Goal: Feedback & Contribution: Submit feedback/report problem

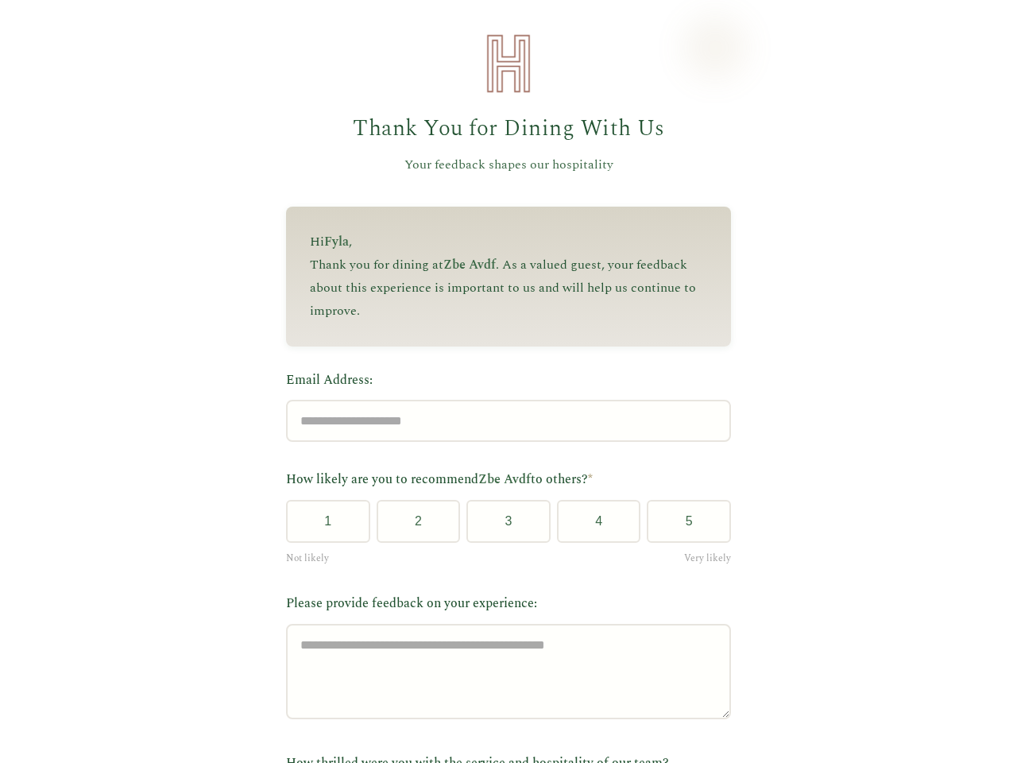
click at [501, 381] on label "Email Address:" at bounding box center [508, 380] width 445 height 21
click at [501, 400] on input "Email Address:" at bounding box center [508, 421] width 445 height 42
click at [501, 381] on label "Email Address:" at bounding box center [508, 380] width 445 height 21
click at [501, 400] on input "Email Address:" at bounding box center [508, 421] width 445 height 42
click at [322, 527] on button "1" at bounding box center [328, 521] width 84 height 43
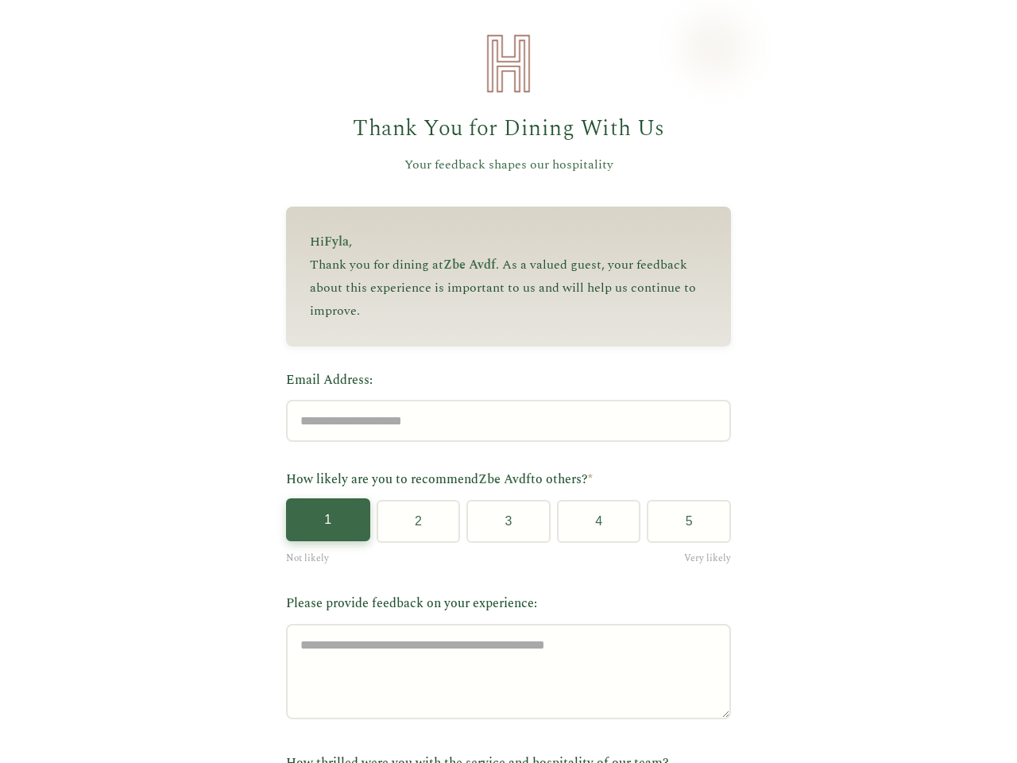
click at [412, 527] on button "2" at bounding box center [419, 521] width 84 height 43
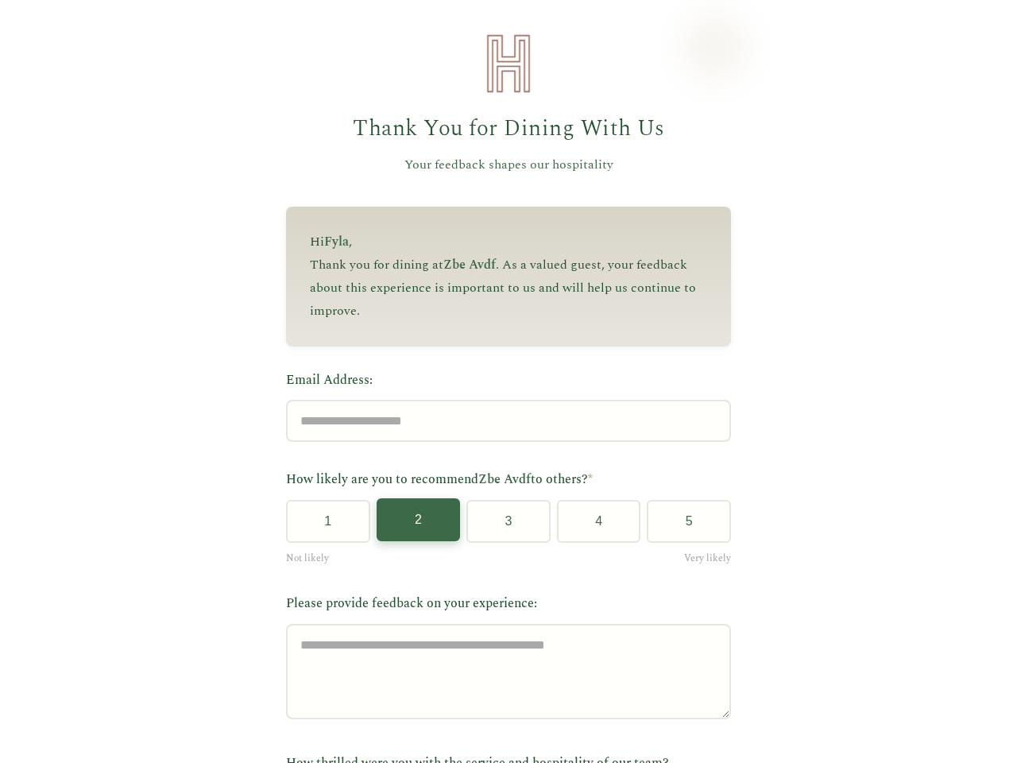
click at [502, 527] on button "3" at bounding box center [508, 521] width 84 height 43
click at [592, 527] on button "4" at bounding box center [599, 521] width 84 height 43
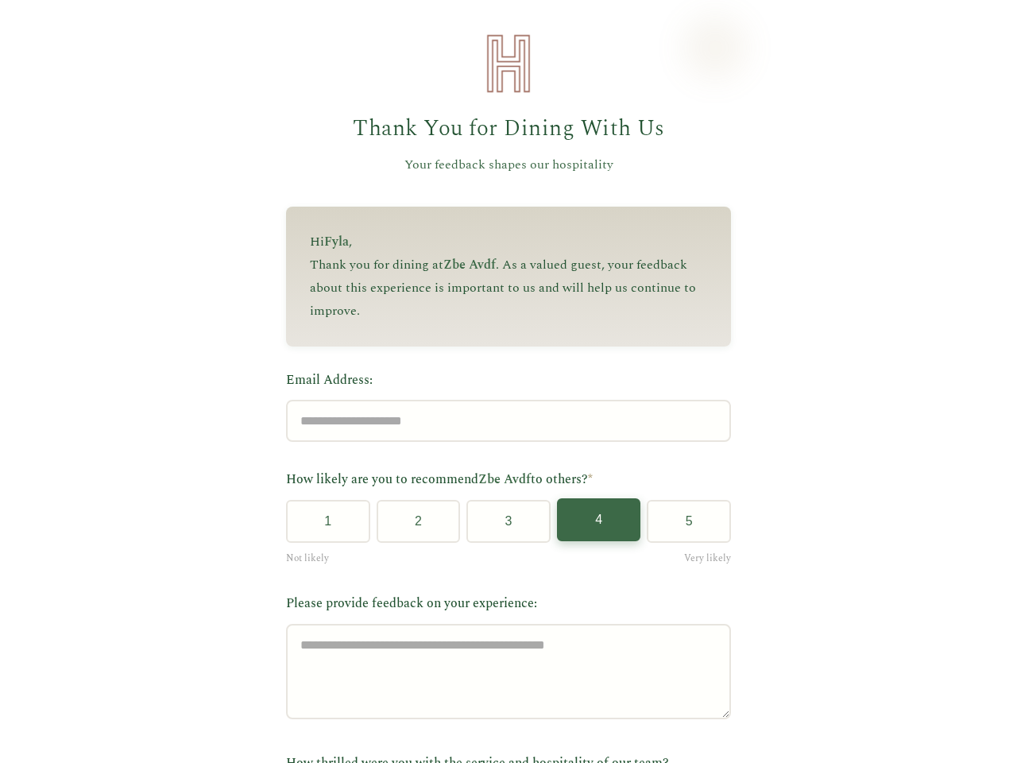
click at [682, 527] on button "5" at bounding box center [689, 521] width 84 height 43
